Goal: Navigation & Orientation: Find specific page/section

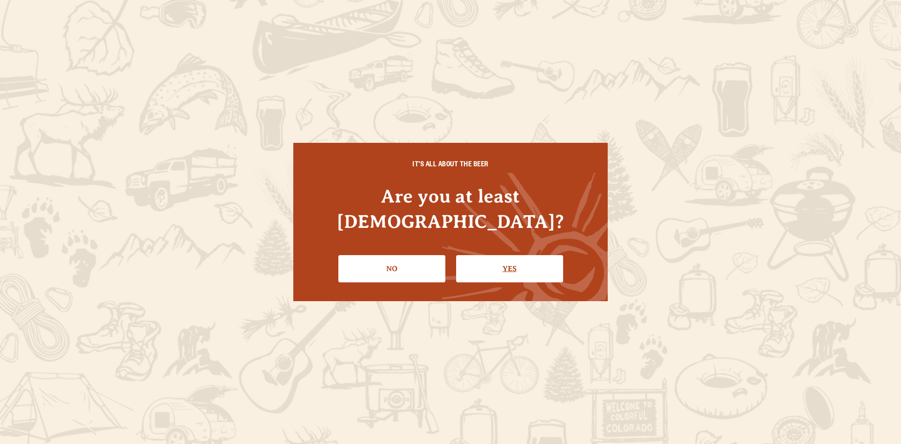
click at [524, 265] on link "Yes" at bounding box center [509, 268] width 107 height 27
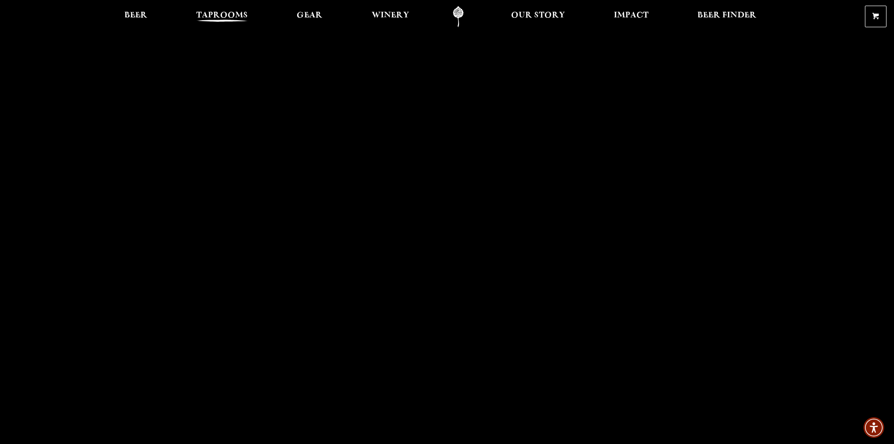
click at [203, 17] on span "Taprooms" at bounding box center [222, 16] width 52 height 8
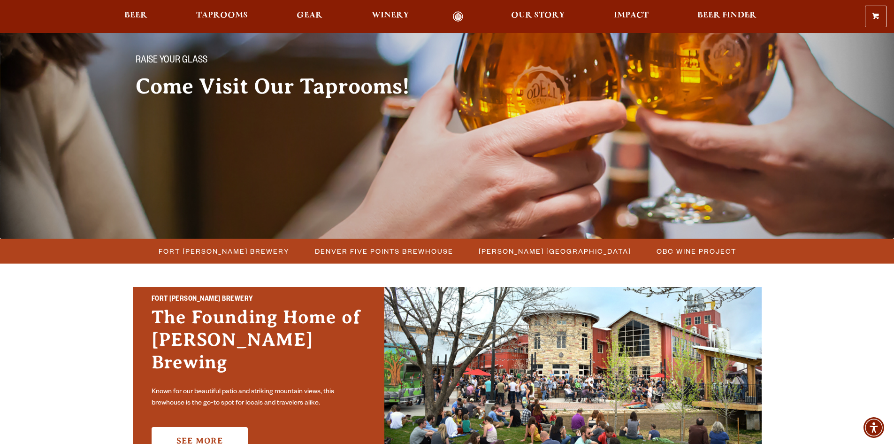
scroll to position [235, 0]
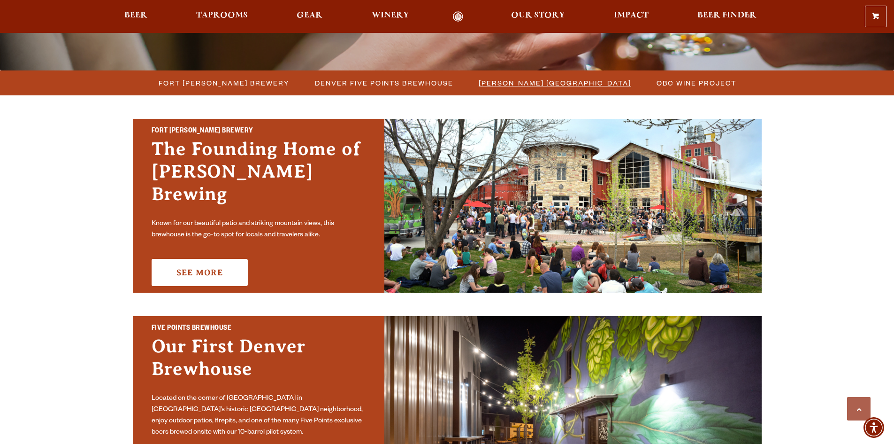
click at [505, 81] on span "[PERSON_NAME] [GEOGRAPHIC_DATA]" at bounding box center [555, 83] width 153 height 14
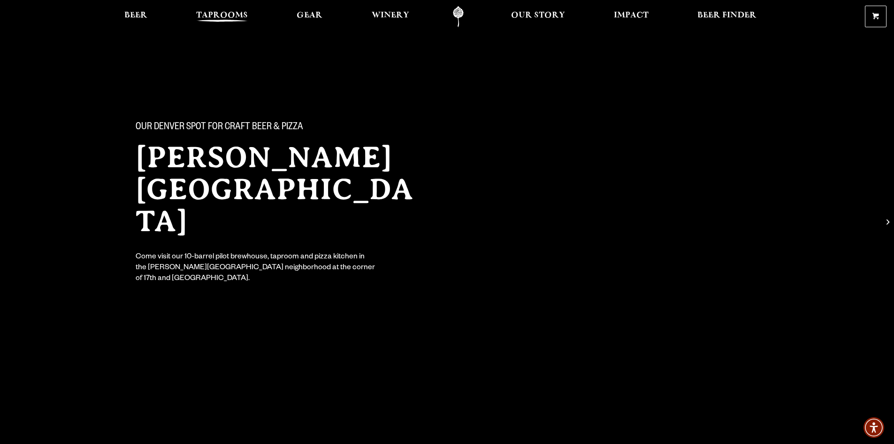
click at [209, 14] on span "Taprooms" at bounding box center [222, 16] width 52 height 8
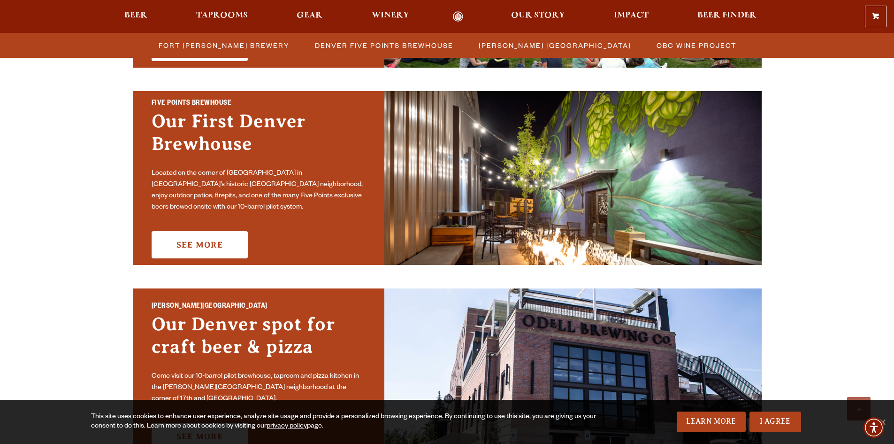
scroll to position [375, 0]
